Goal: Task Accomplishment & Management: Use online tool/utility

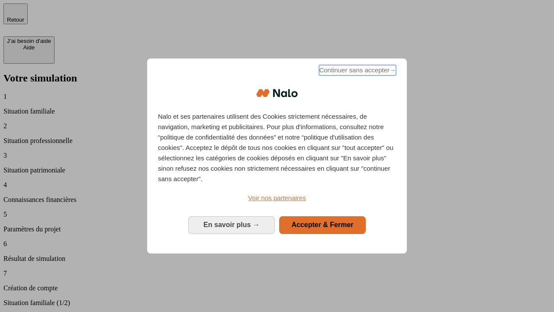
click at [357, 71] on span "Continuer sans accepter →" at bounding box center [357, 70] width 77 height 10
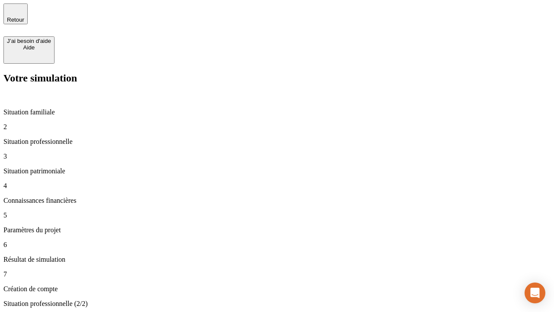
type input "30 000"
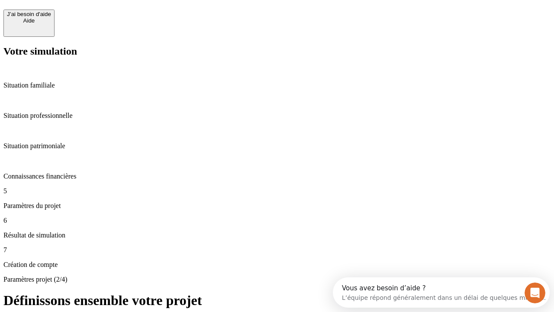
scroll to position [8, 0]
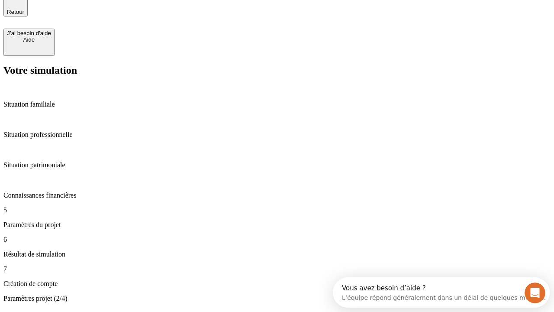
type input "25"
type input "64"
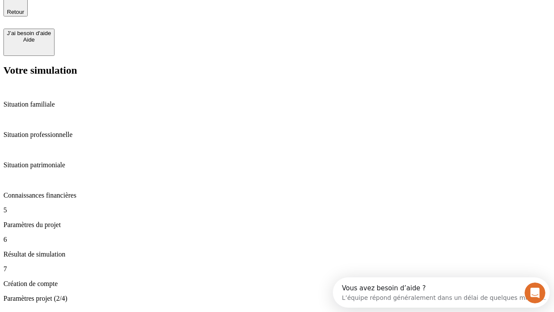
type input "1 000"
type input "640"
